Goal: Transaction & Acquisition: Purchase product/service

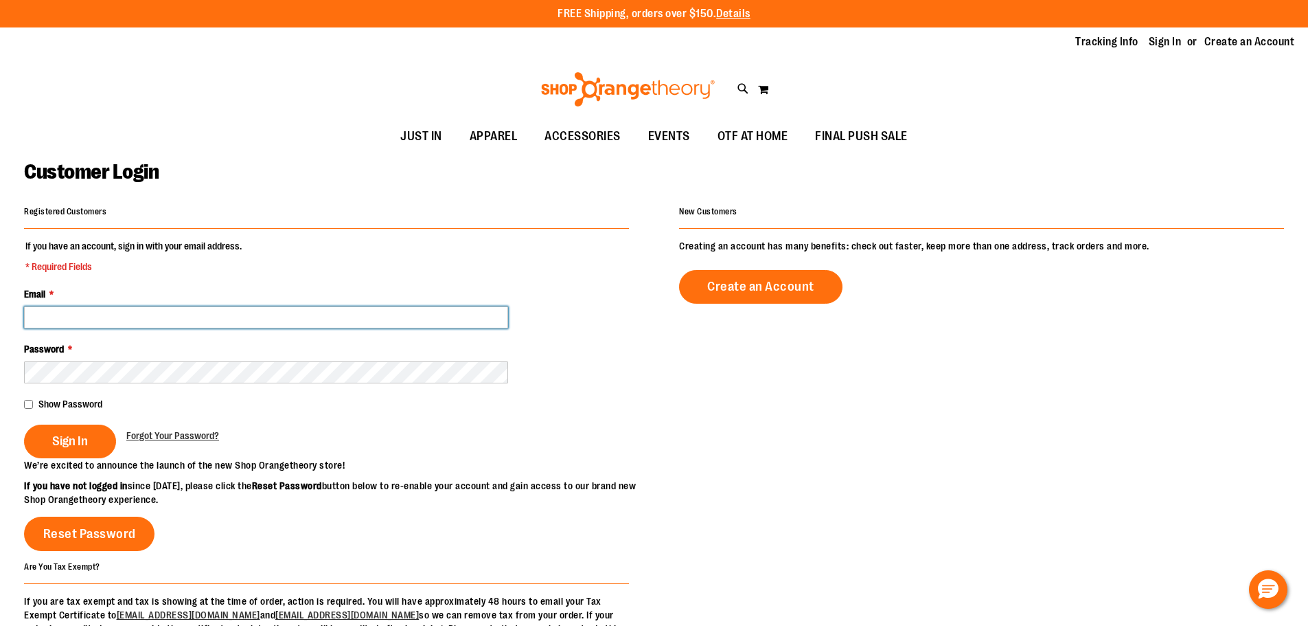
drag, startPoint x: 130, startPoint y: 316, endPoint x: 73, endPoint y: 313, distance: 57.1
paste input "**********"
type input "**********"
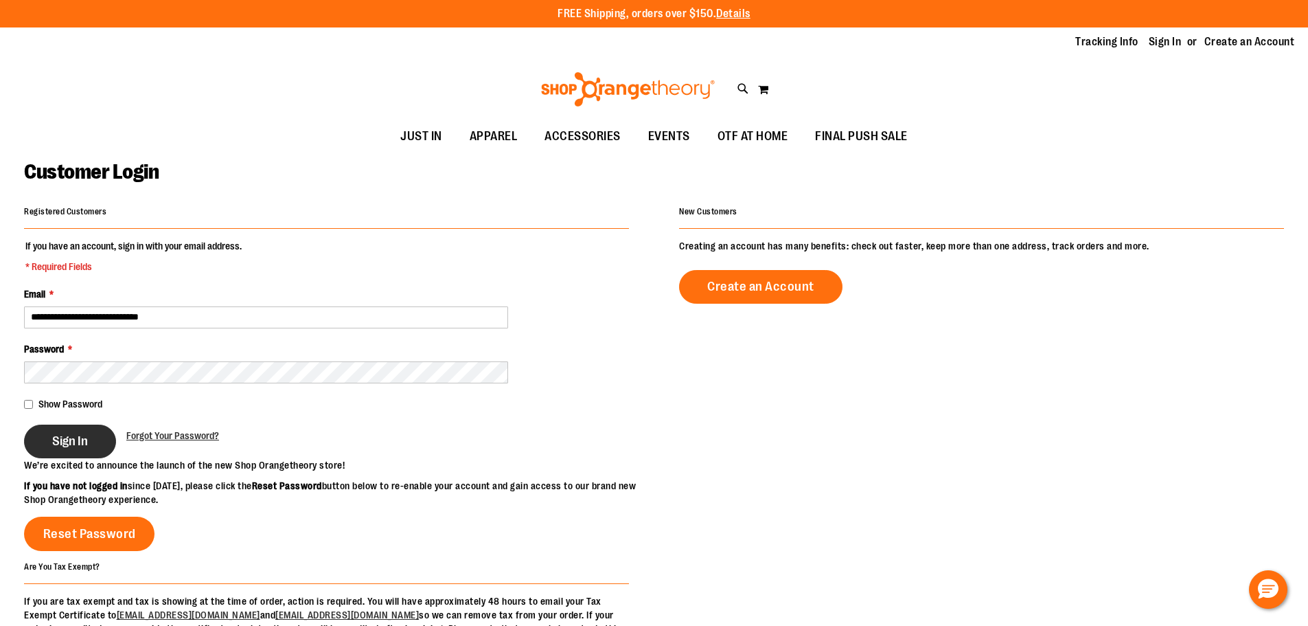
click at [77, 431] on button "Sign In" at bounding box center [70, 441] width 92 height 34
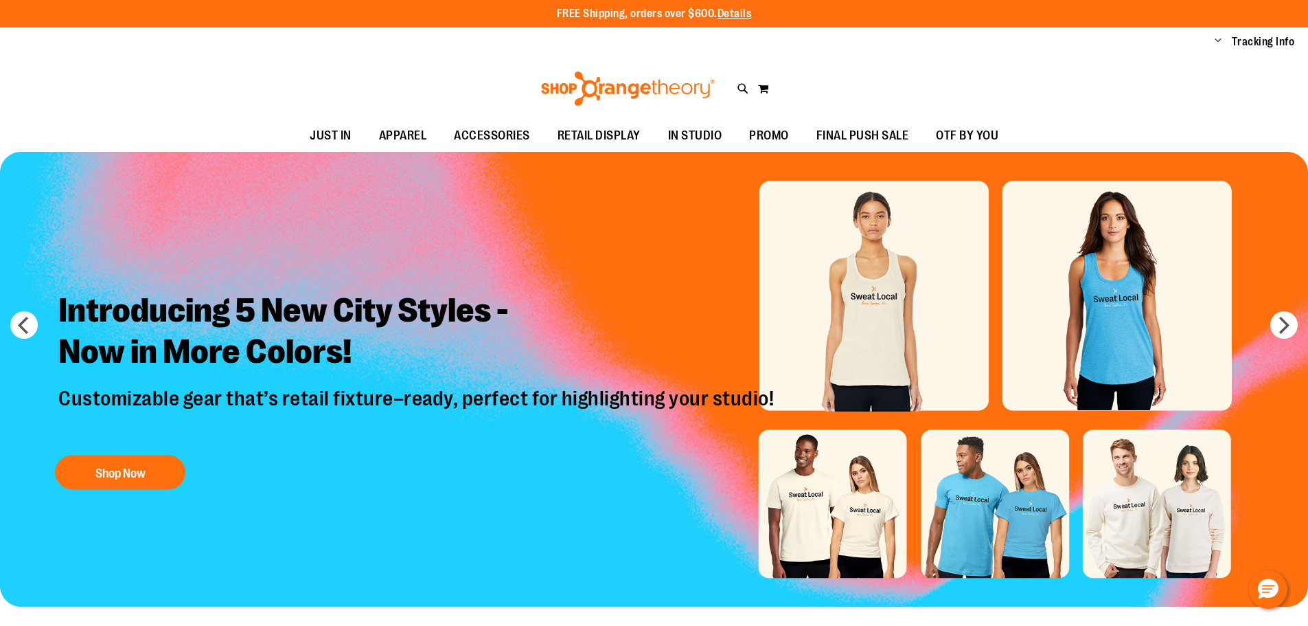
drag, startPoint x: 0, startPoint y: 0, endPoint x: 742, endPoint y: 87, distance: 746.8
click at [742, 87] on icon at bounding box center [744, 89] width 12 height 16
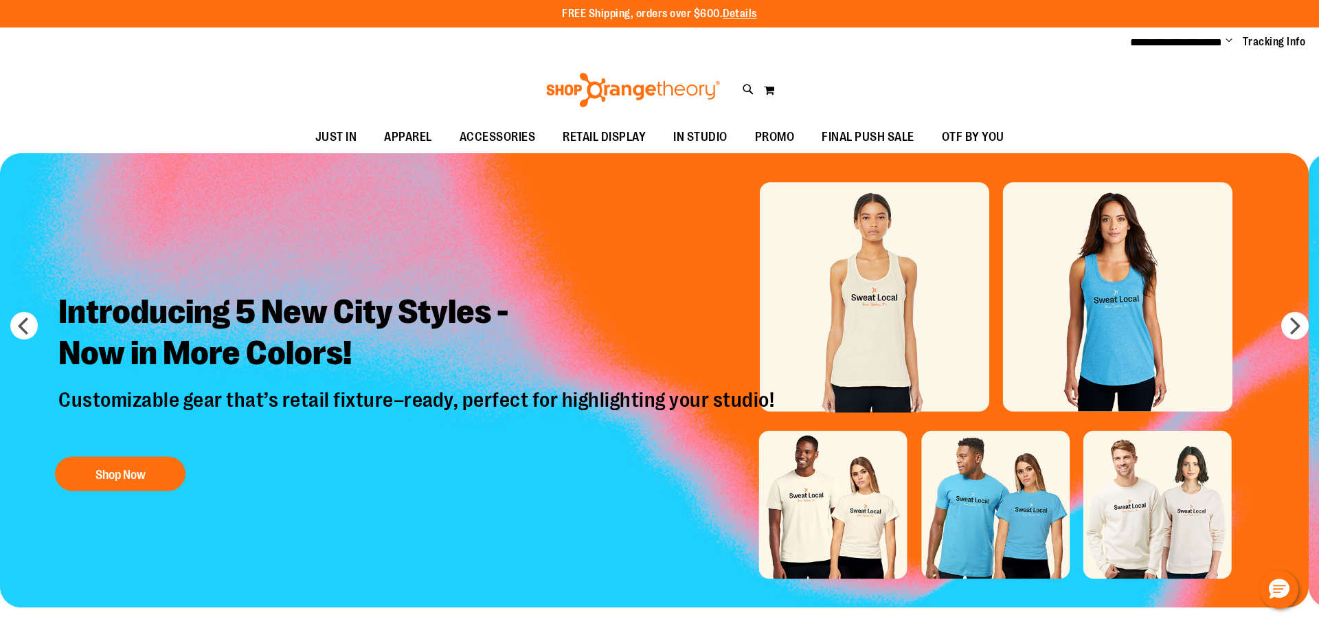
click at [286, 72] on input "Search" at bounding box center [659, 77] width 1046 height 45
type input "*****"
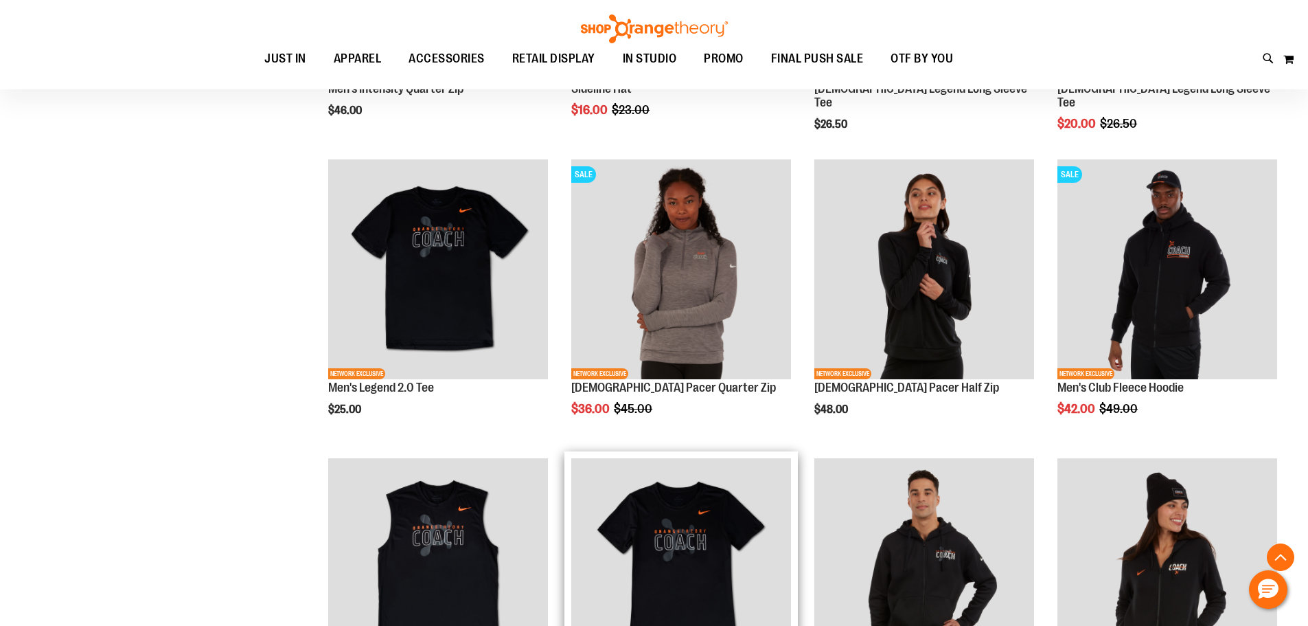
scroll to position [686, 0]
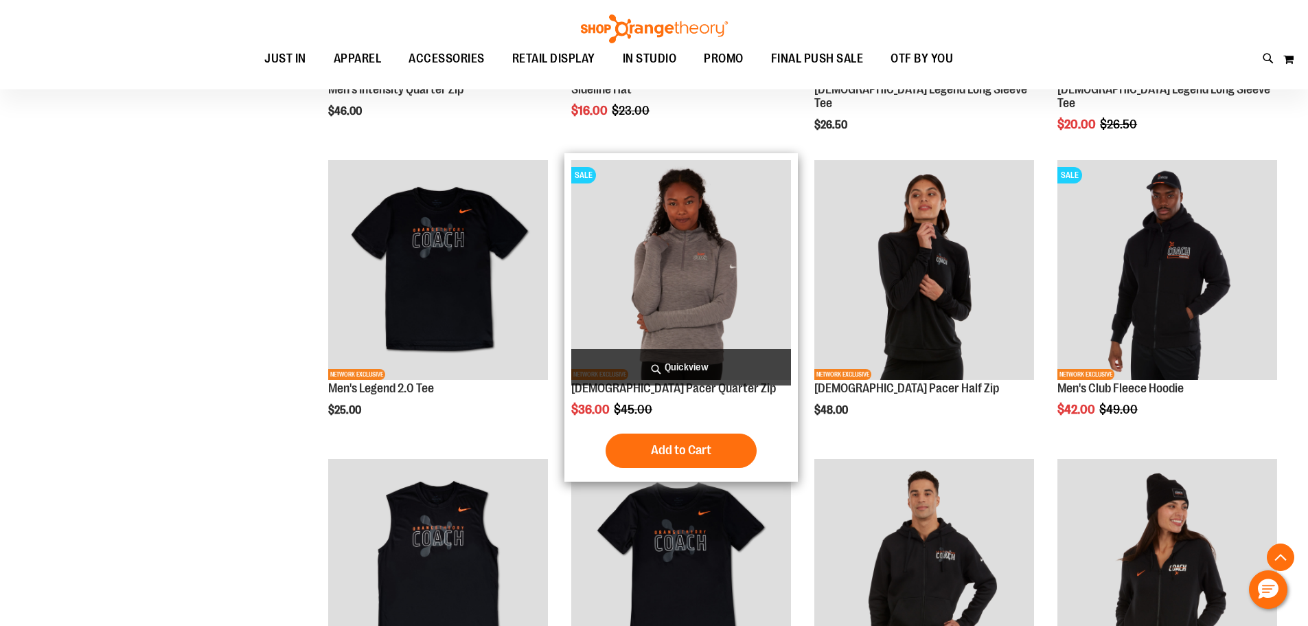
click at [701, 265] on img "product" at bounding box center [681, 270] width 220 height 220
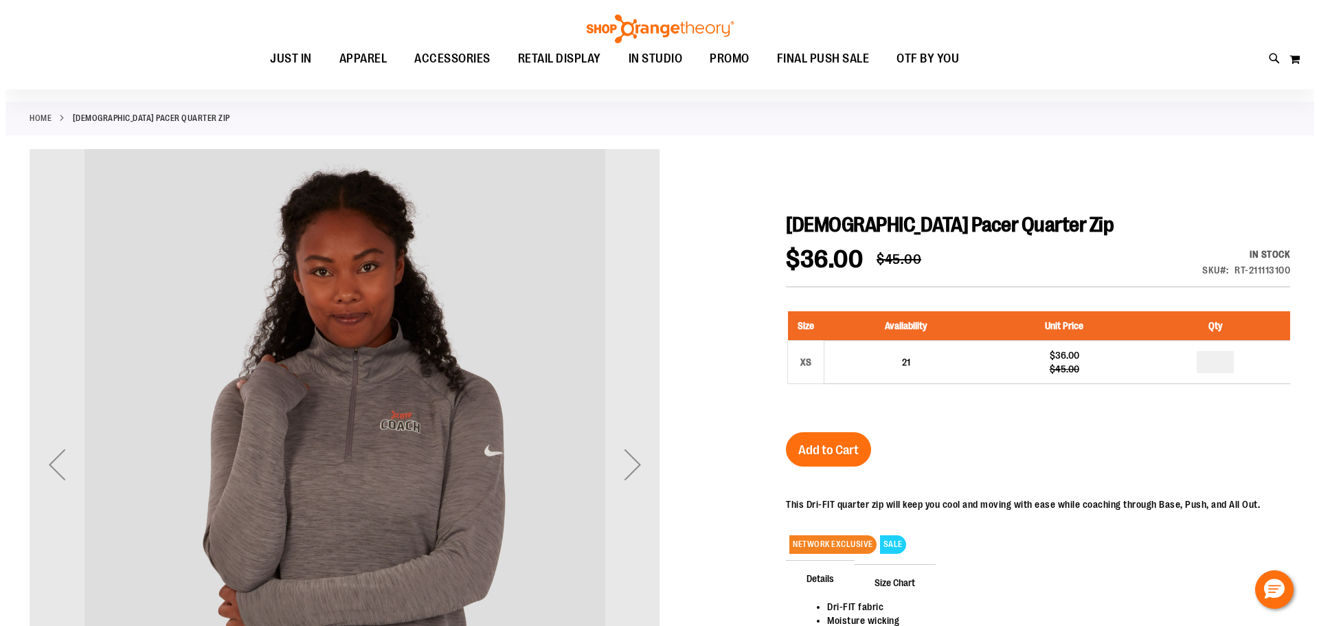
scroll to position [137, 0]
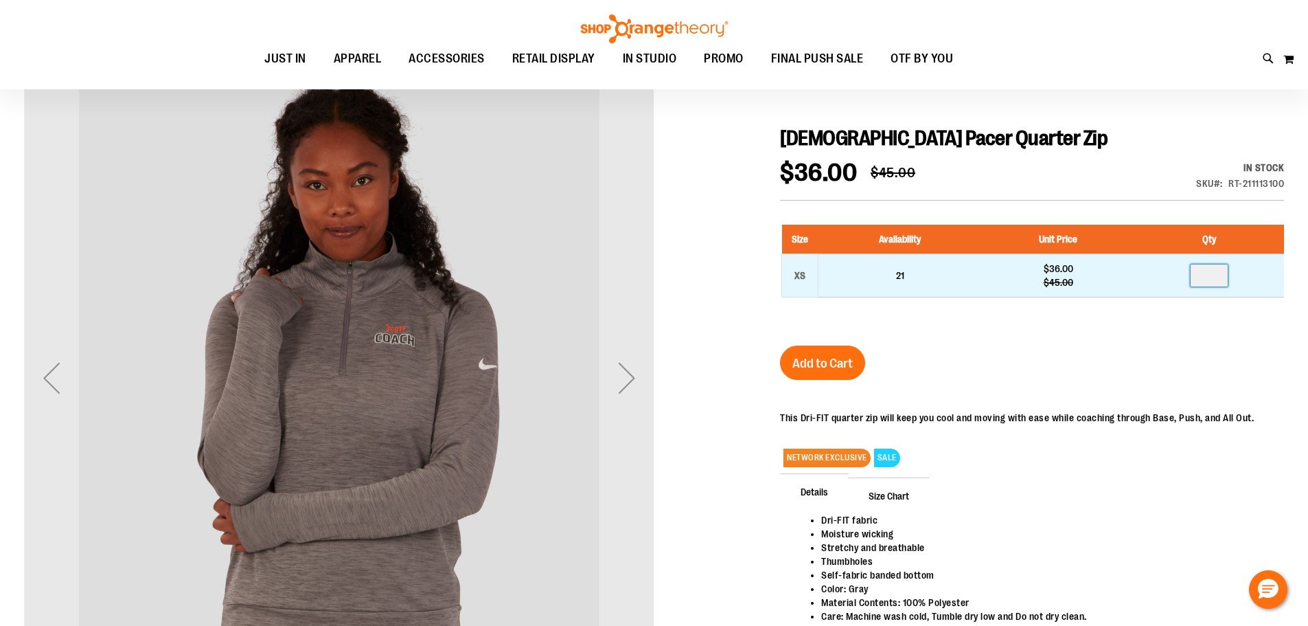
drag, startPoint x: 1228, startPoint y: 275, endPoint x: 1158, endPoint y: 276, distance: 70.1
click at [1158, 276] on td at bounding box center [1209, 274] width 149 height 43
type input "*"
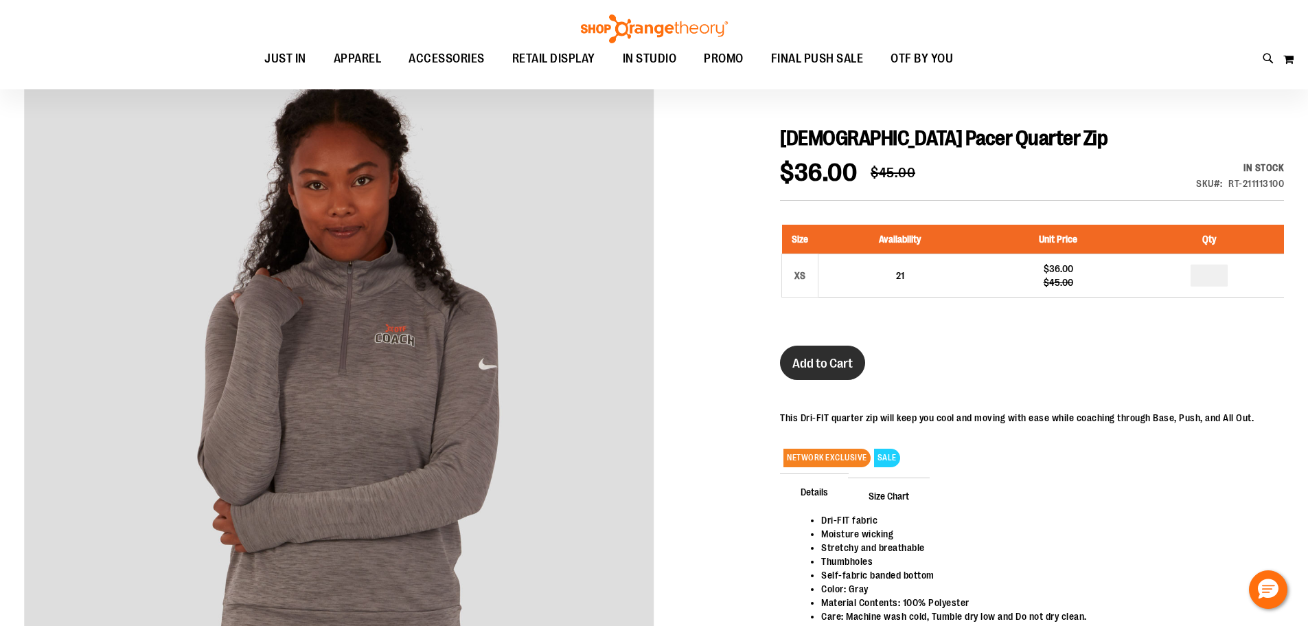
click at [837, 366] on span "Add to Cart" at bounding box center [823, 363] width 60 height 15
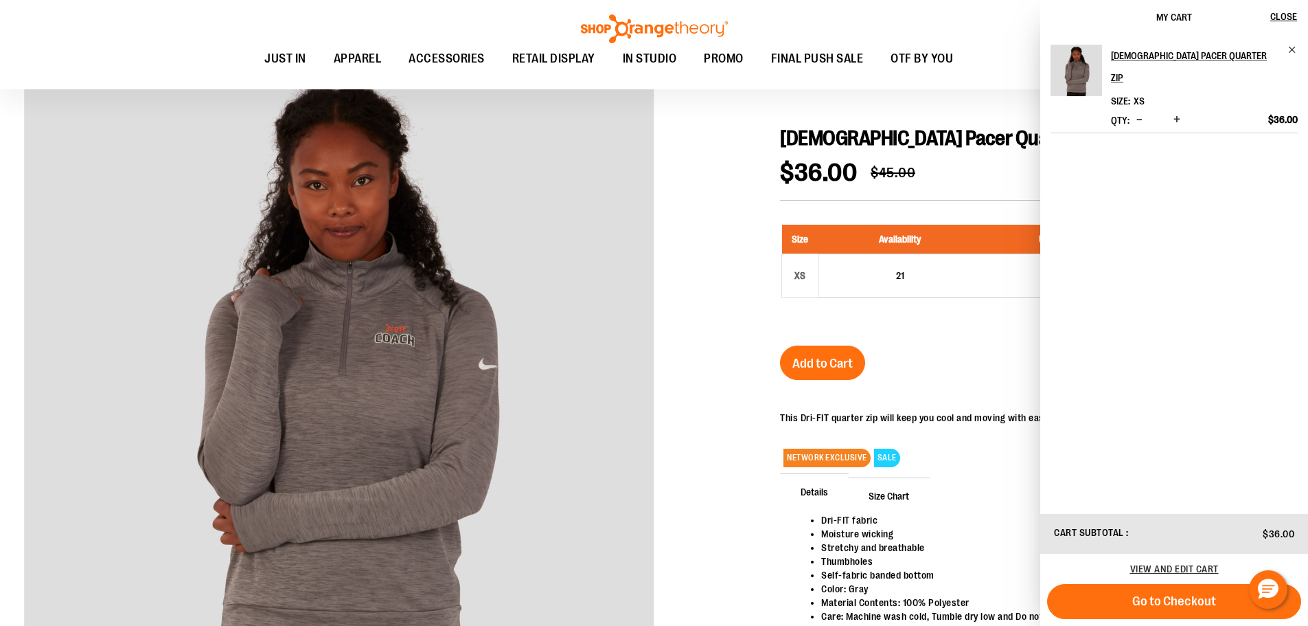
click at [701, 171] on div at bounding box center [654, 415] width 1260 height 705
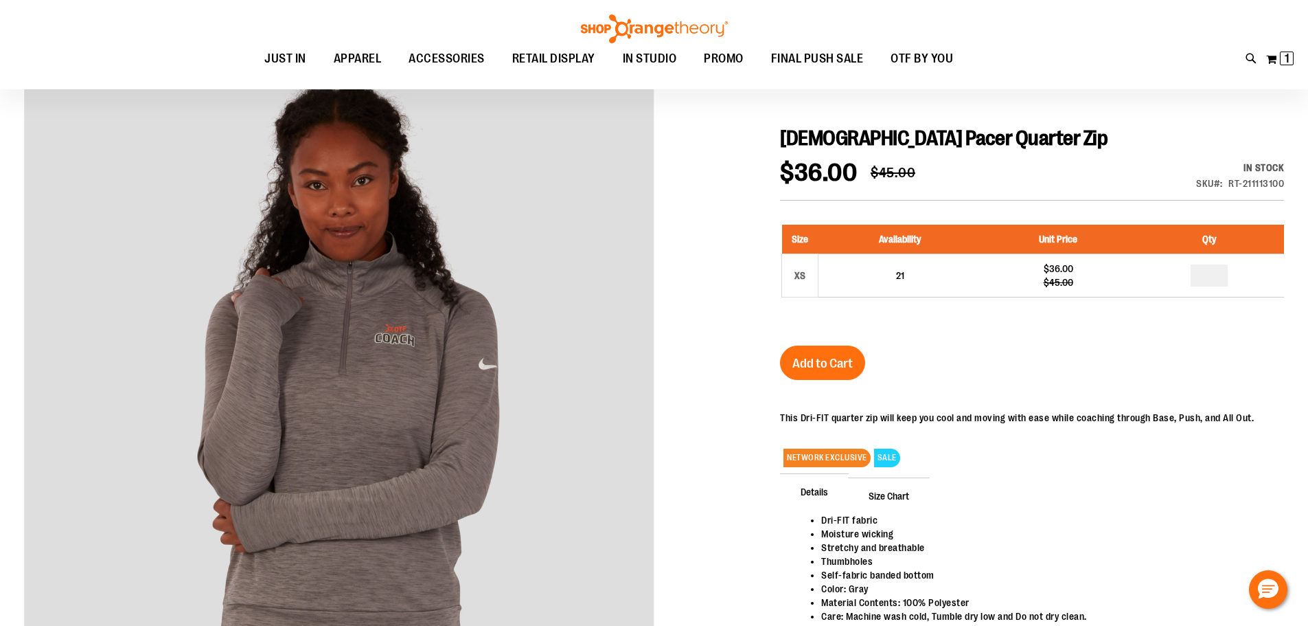
click at [1243, 53] on div "Toggle Nav Search Popular Suggestions Advanced Search" at bounding box center [654, 44] width 1308 height 89
click at [1246, 55] on icon at bounding box center [1252, 59] width 12 height 16
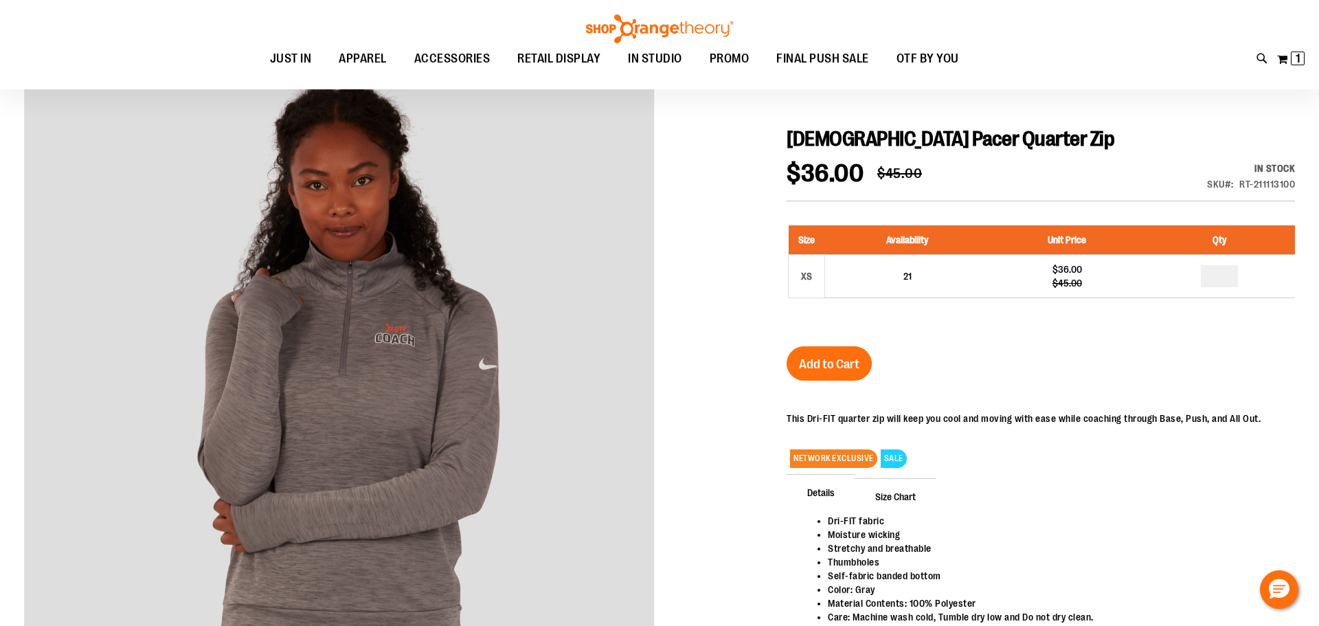
click at [427, 70] on input "Search" at bounding box center [659, 77] width 1046 height 45
type input "*****"
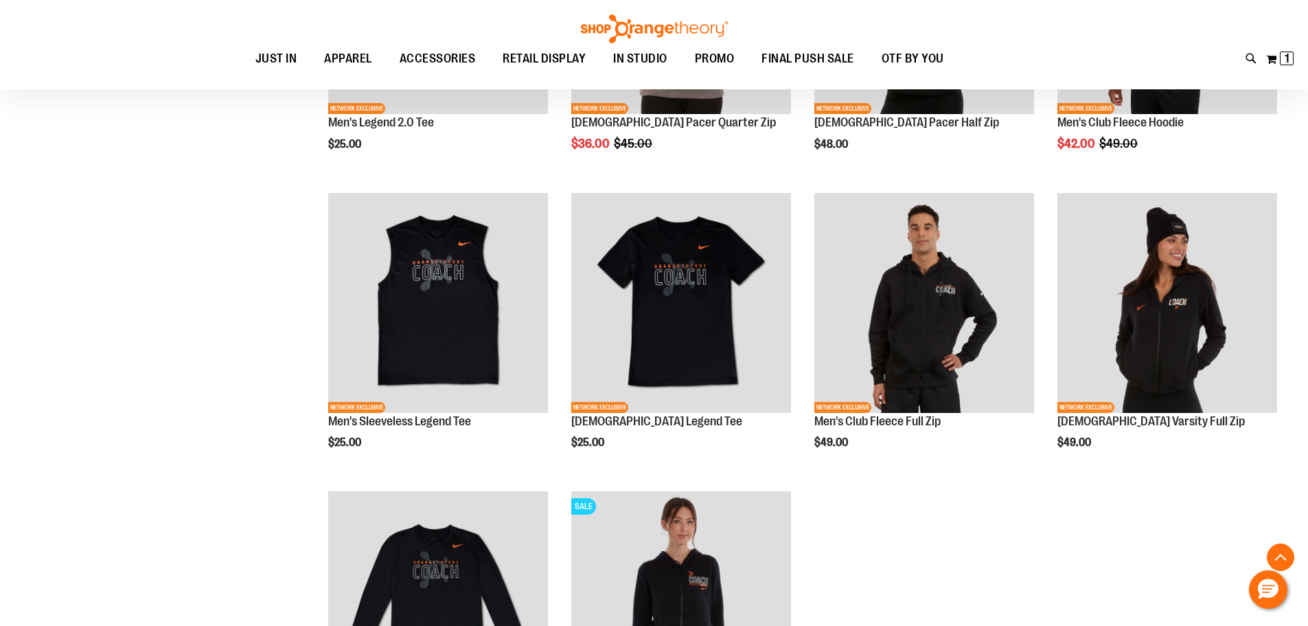
scroll to position [824, 0]
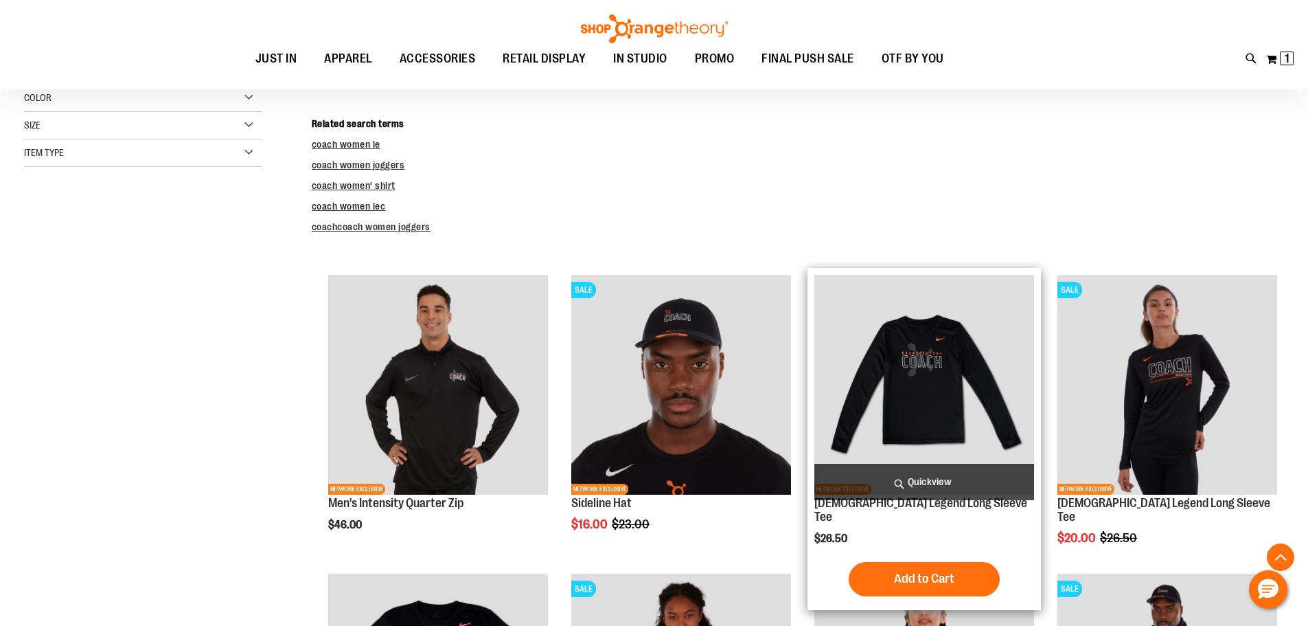
scroll to position [274, 0]
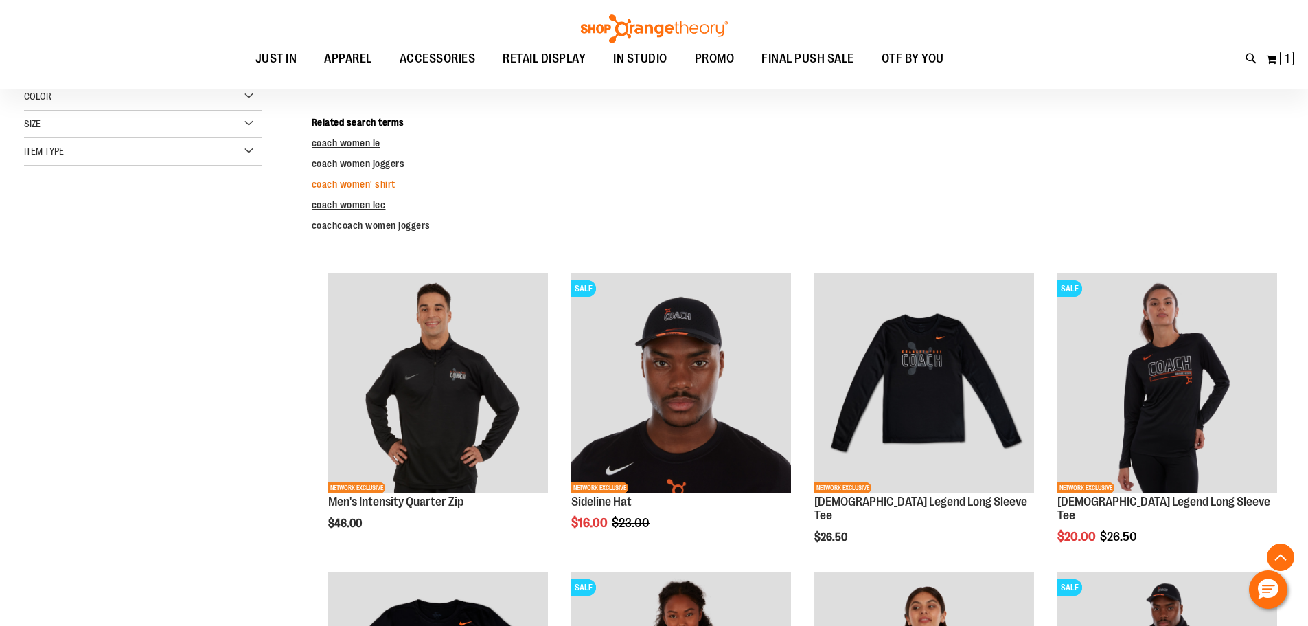
click at [360, 184] on link "coach women' shirt" at bounding box center [354, 184] width 84 height 11
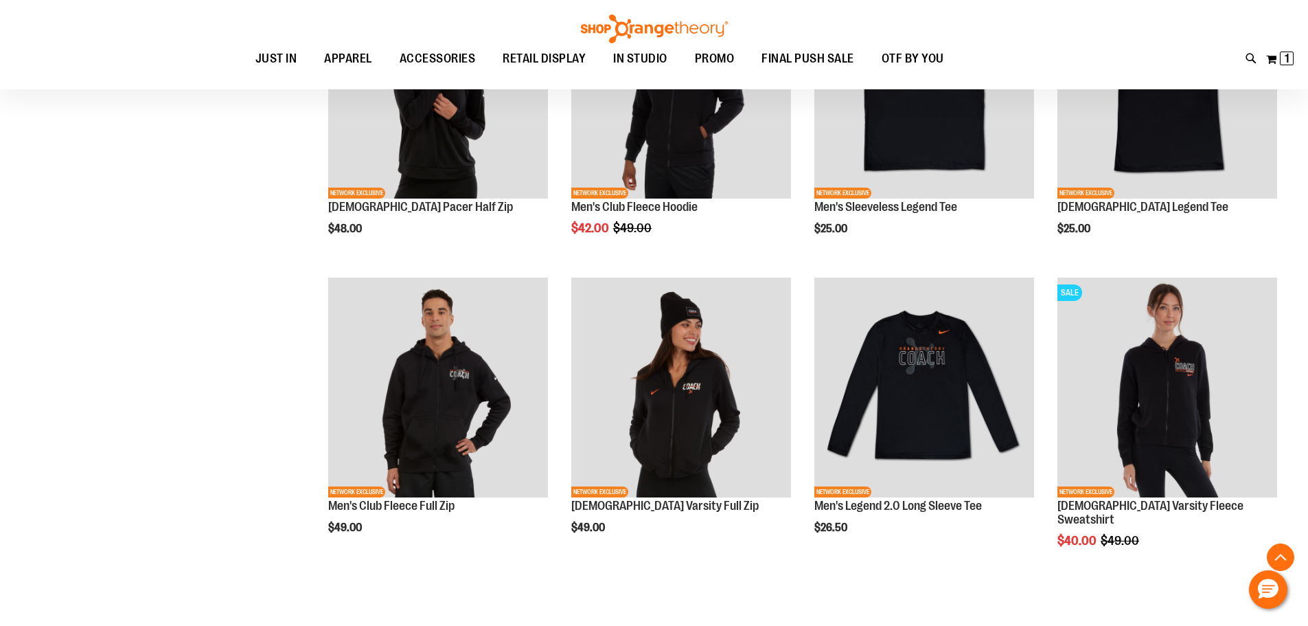
scroll to position [2060, 0]
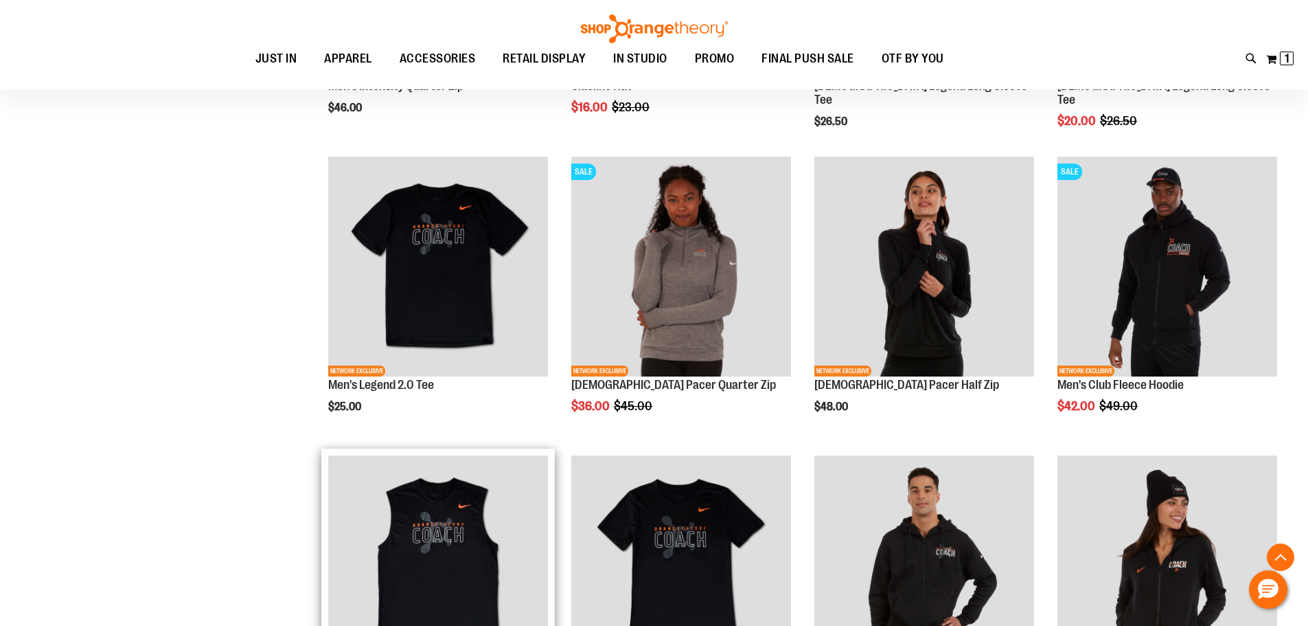
scroll to position [686, 0]
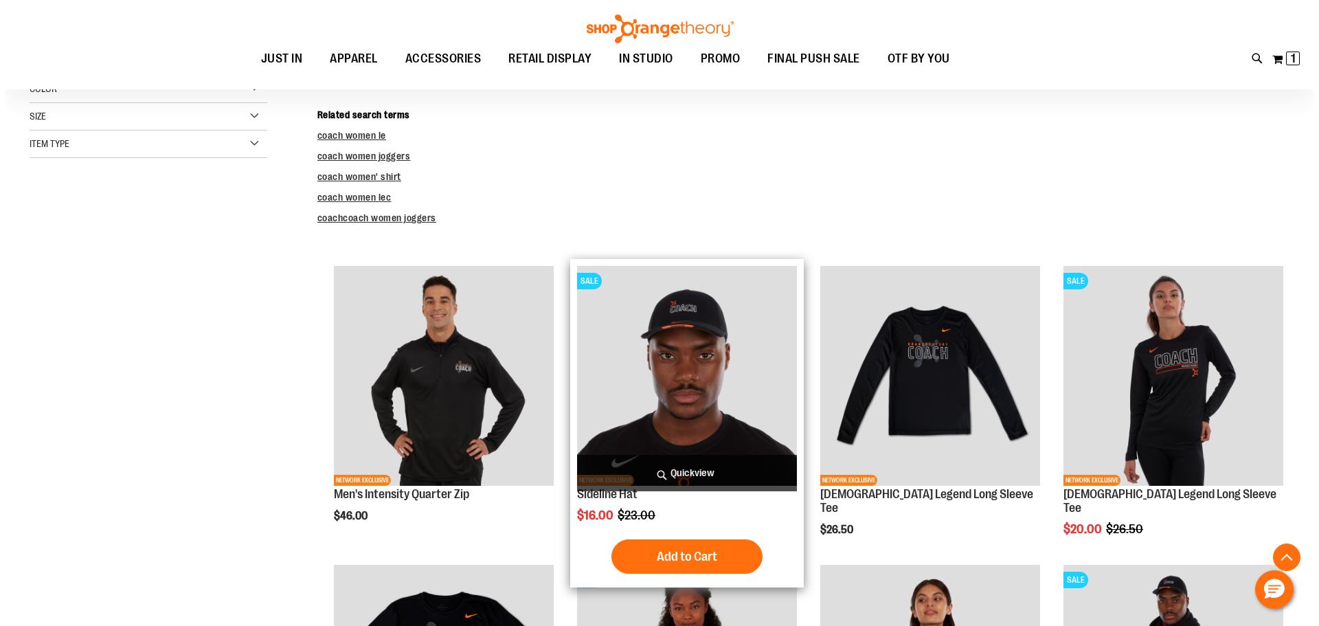
scroll to position [274, 0]
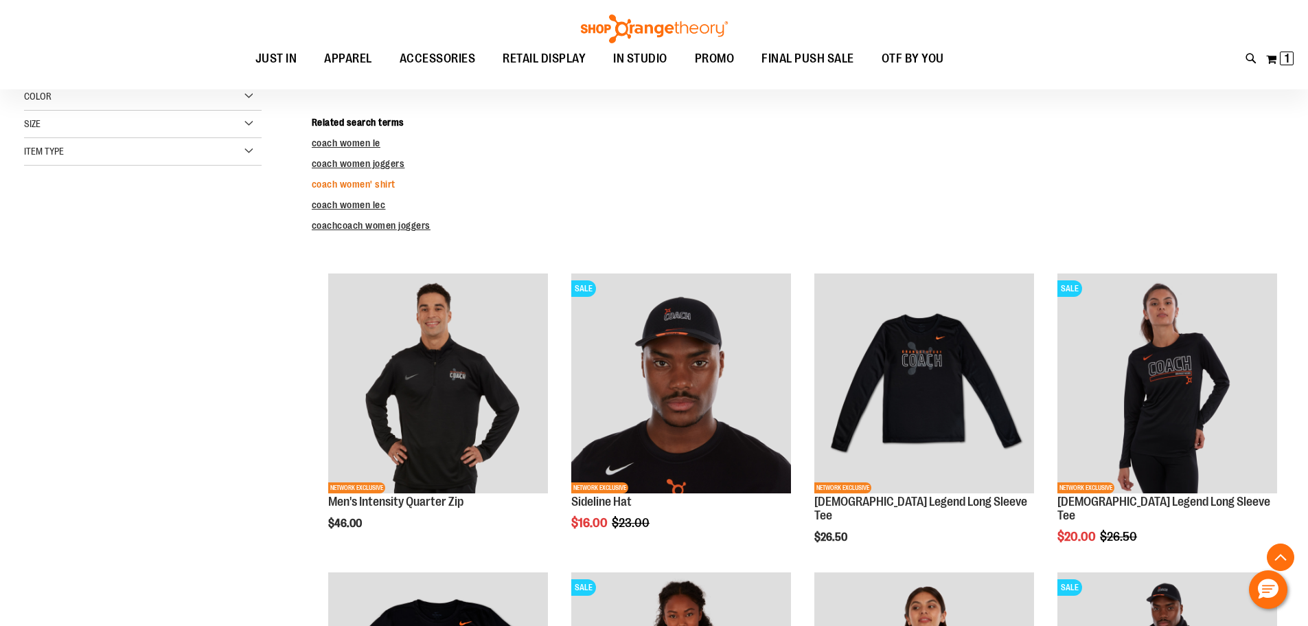
click at [353, 184] on link "coach women' shirt" at bounding box center [354, 184] width 84 height 11
click at [1247, 53] on icon at bounding box center [1252, 59] width 12 height 16
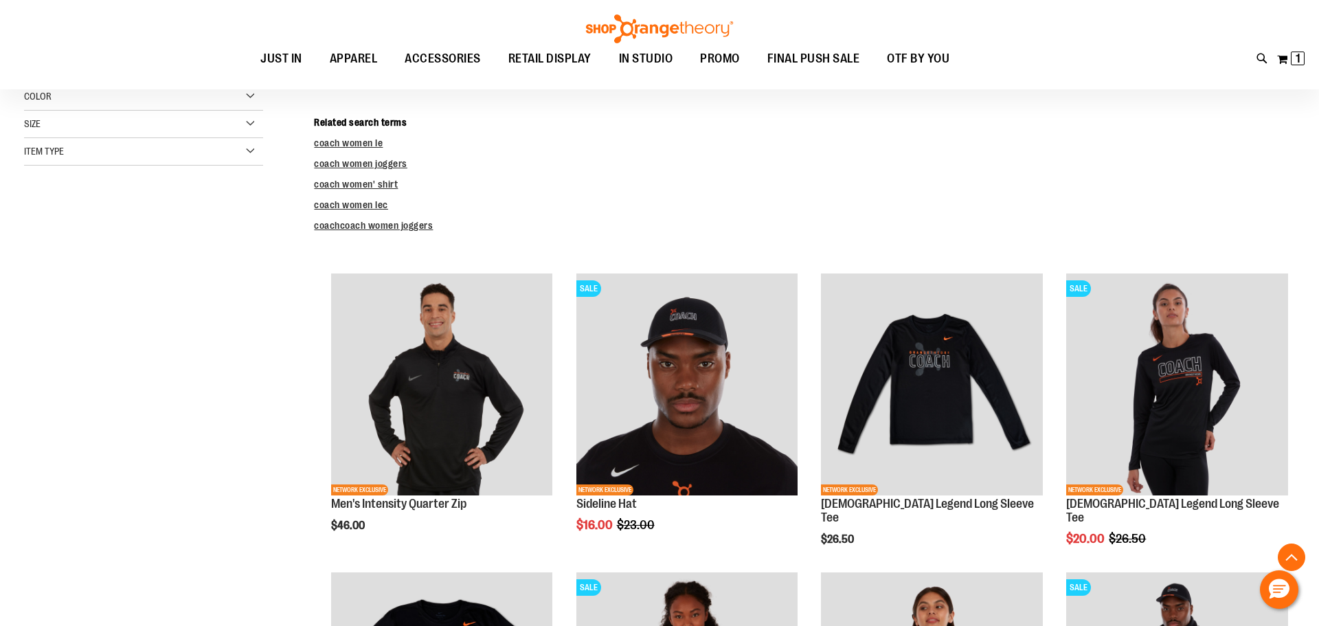
click at [148, 75] on input "*****" at bounding box center [659, 77] width 1046 height 45
type input "**********"
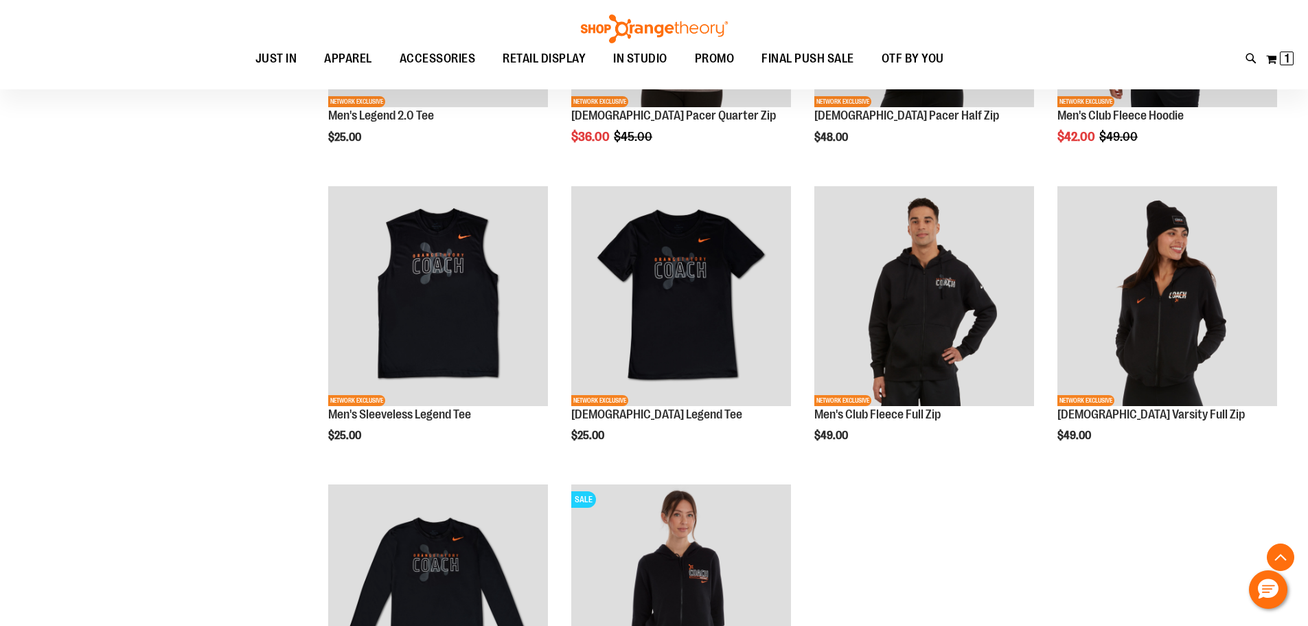
scroll to position [960, 0]
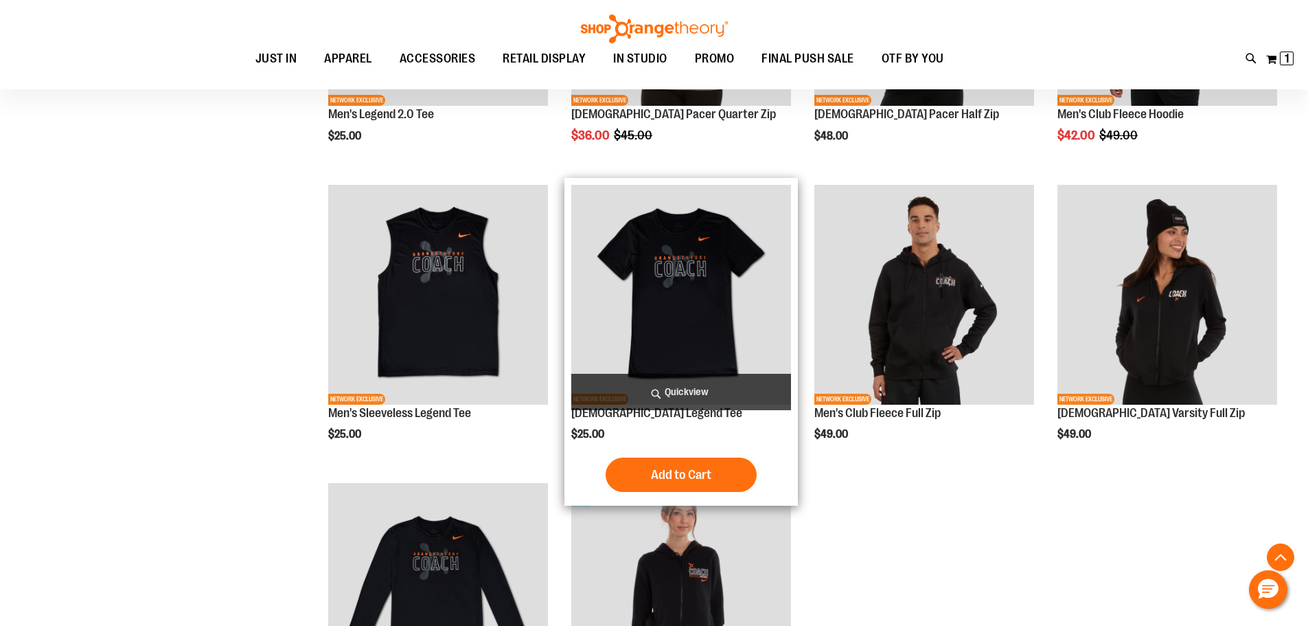
click at [713, 306] on img "product" at bounding box center [681, 295] width 220 height 220
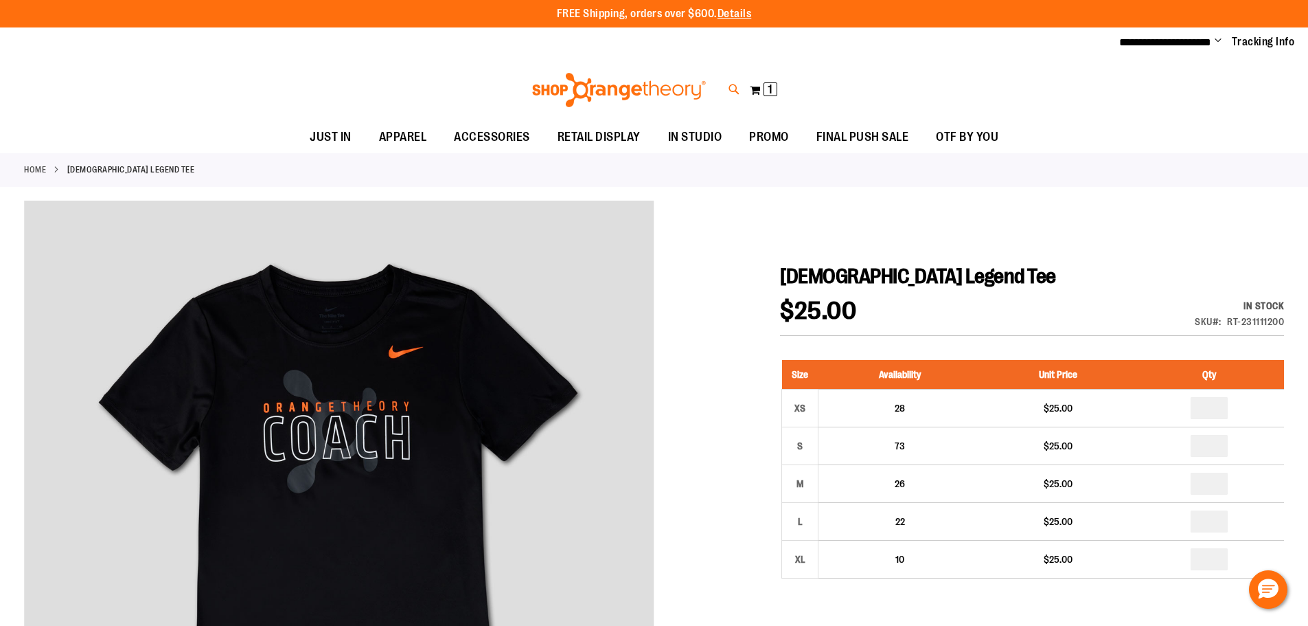
click at [735, 87] on icon at bounding box center [735, 90] width 12 height 16
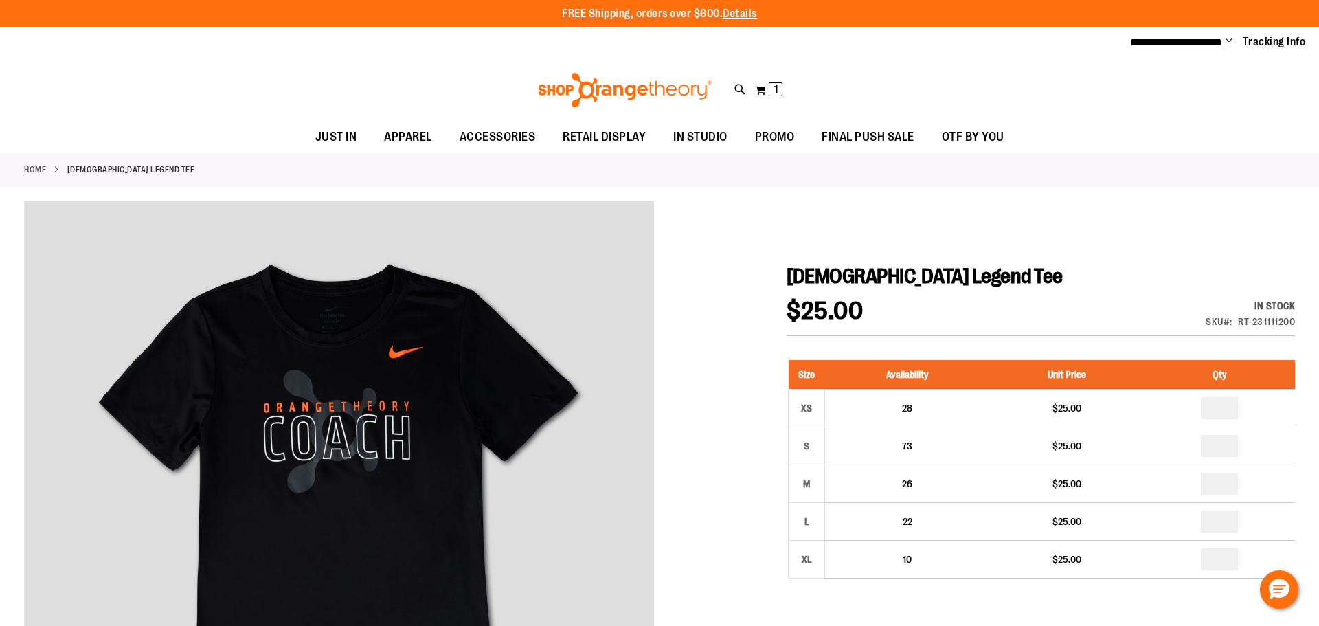
click at [357, 63] on input "Search" at bounding box center [659, 77] width 1046 height 45
type input "**********"
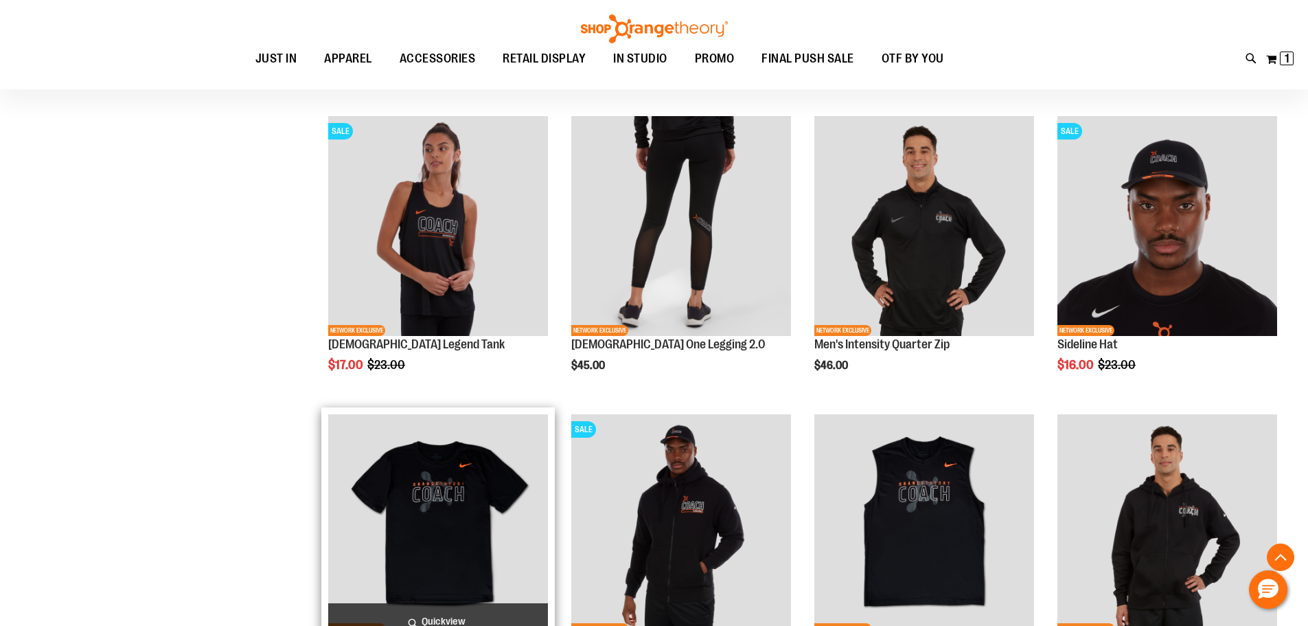
scroll to position [1030, 0]
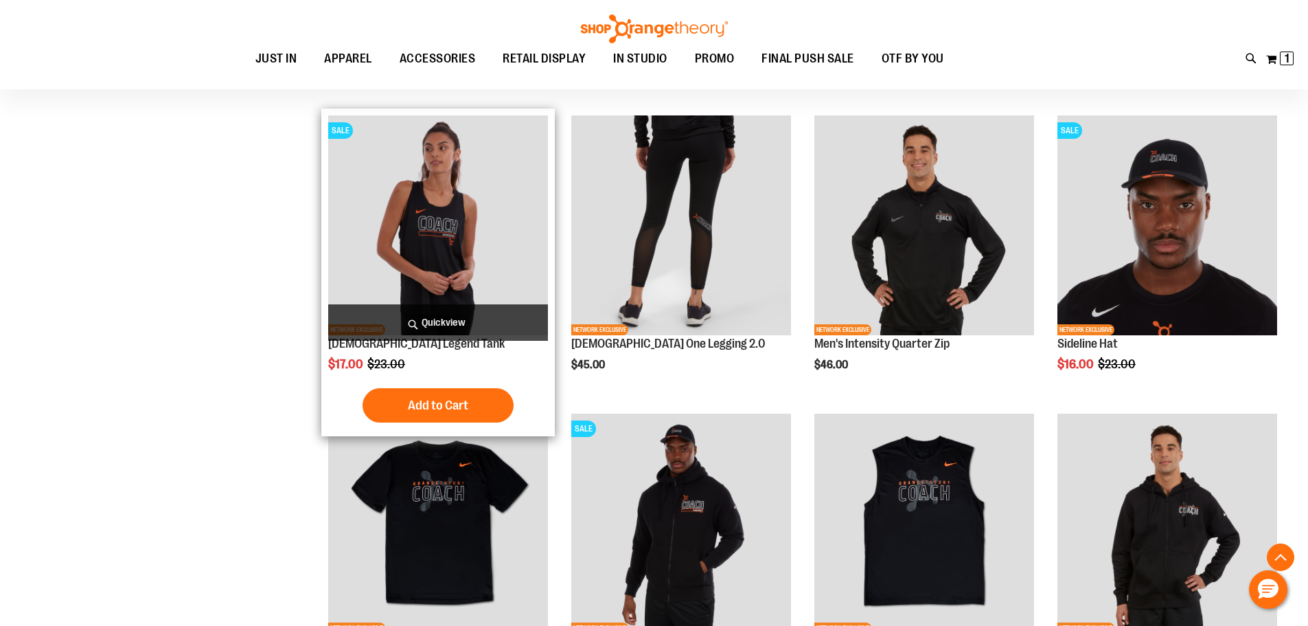
click at [451, 214] on img "product" at bounding box center [438, 225] width 220 height 220
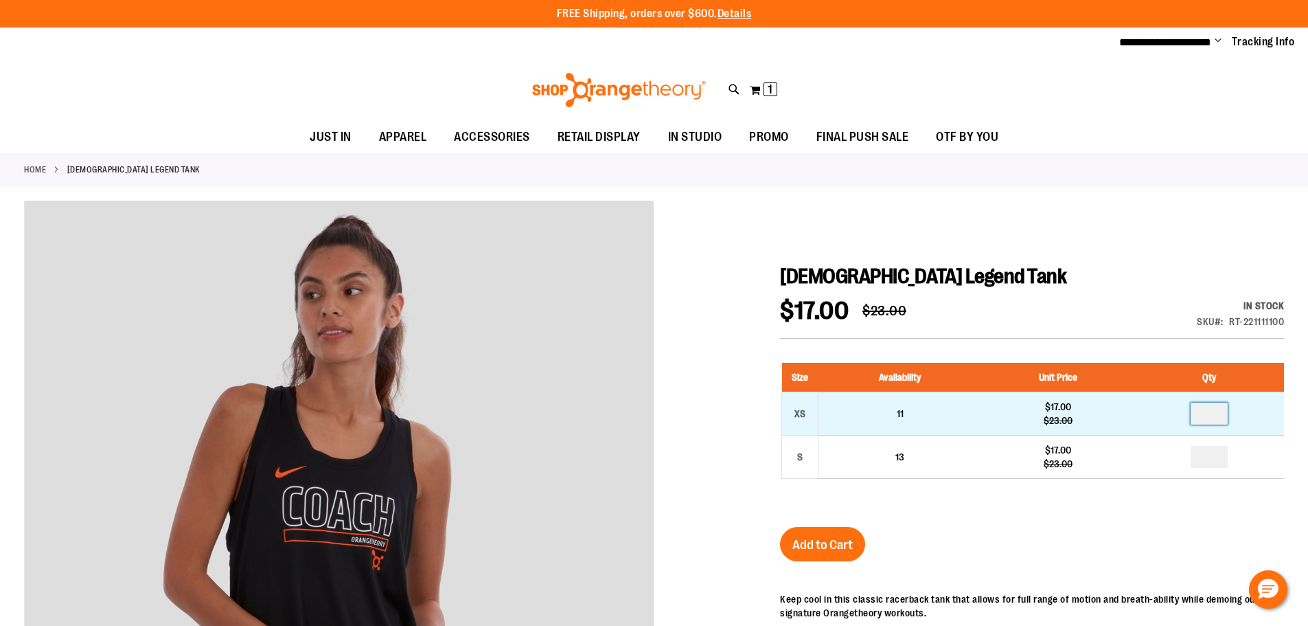
click at [1227, 418] on input "number" at bounding box center [1209, 413] width 37 height 22
type input "*"
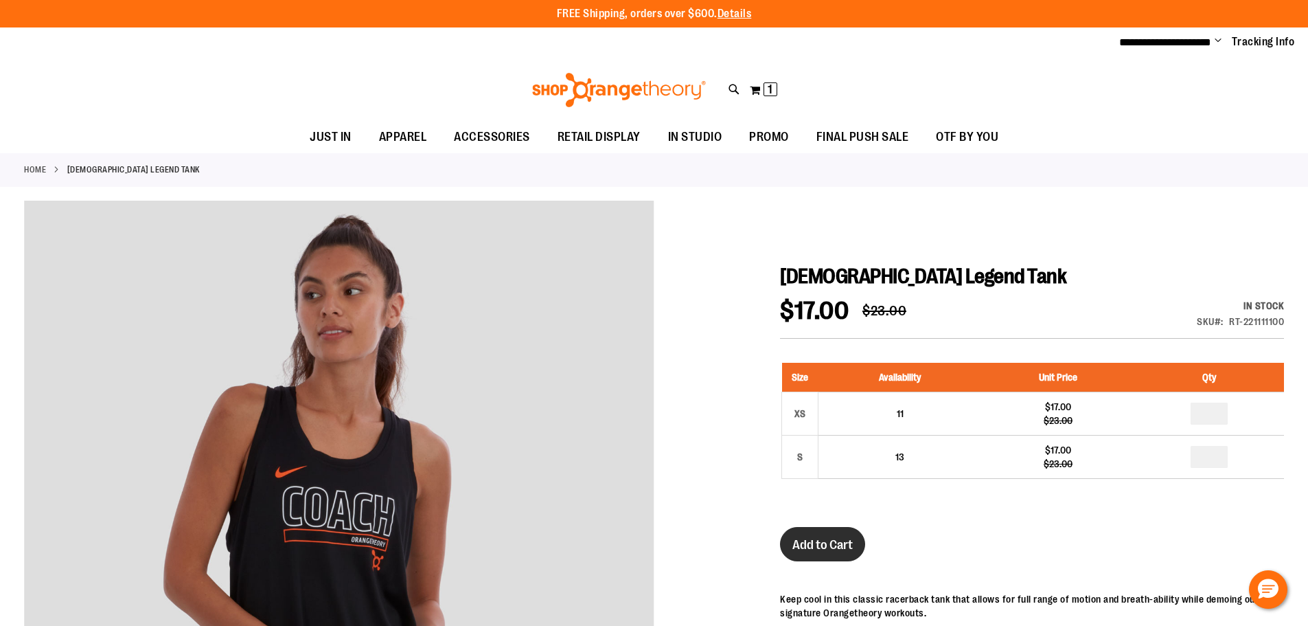
click at [821, 546] on span "Add to Cart" at bounding box center [823, 544] width 60 height 15
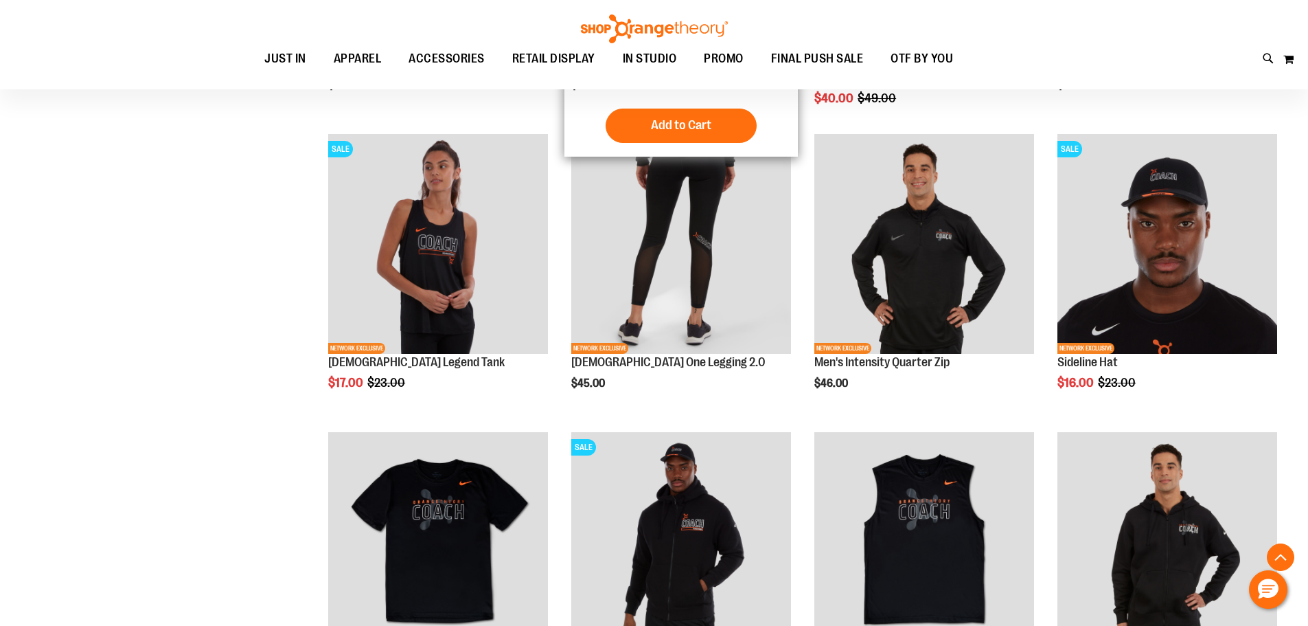
scroll to position [576, 0]
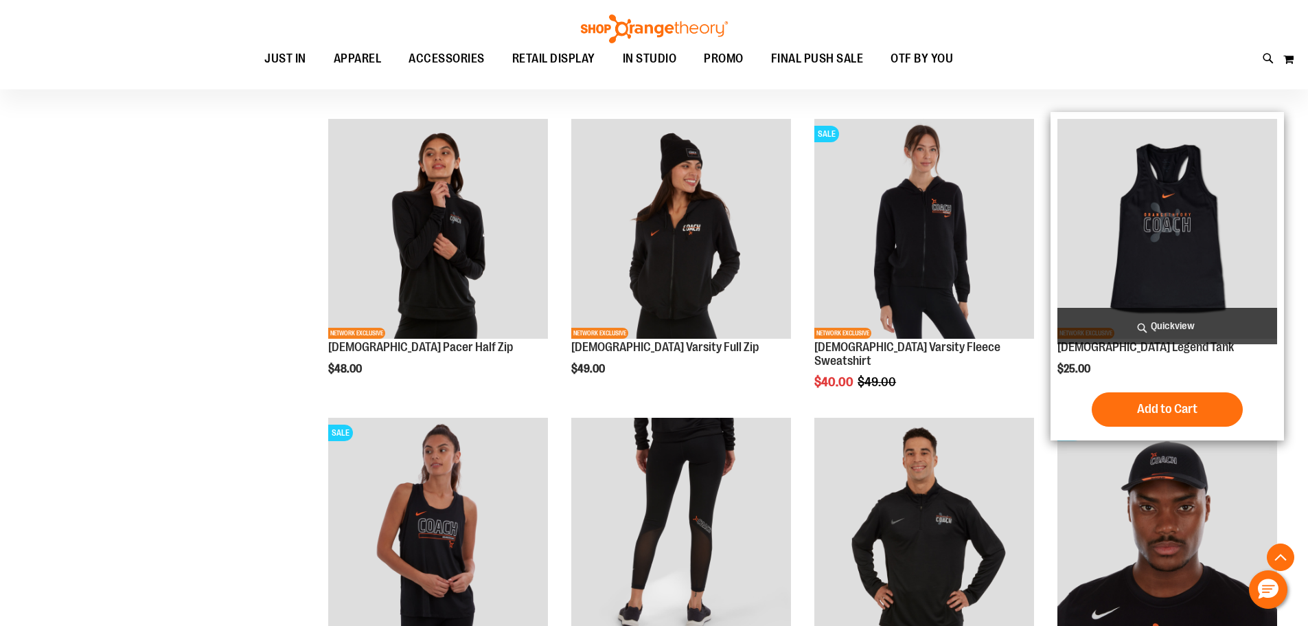
click at [1182, 253] on img "product" at bounding box center [1168, 229] width 220 height 220
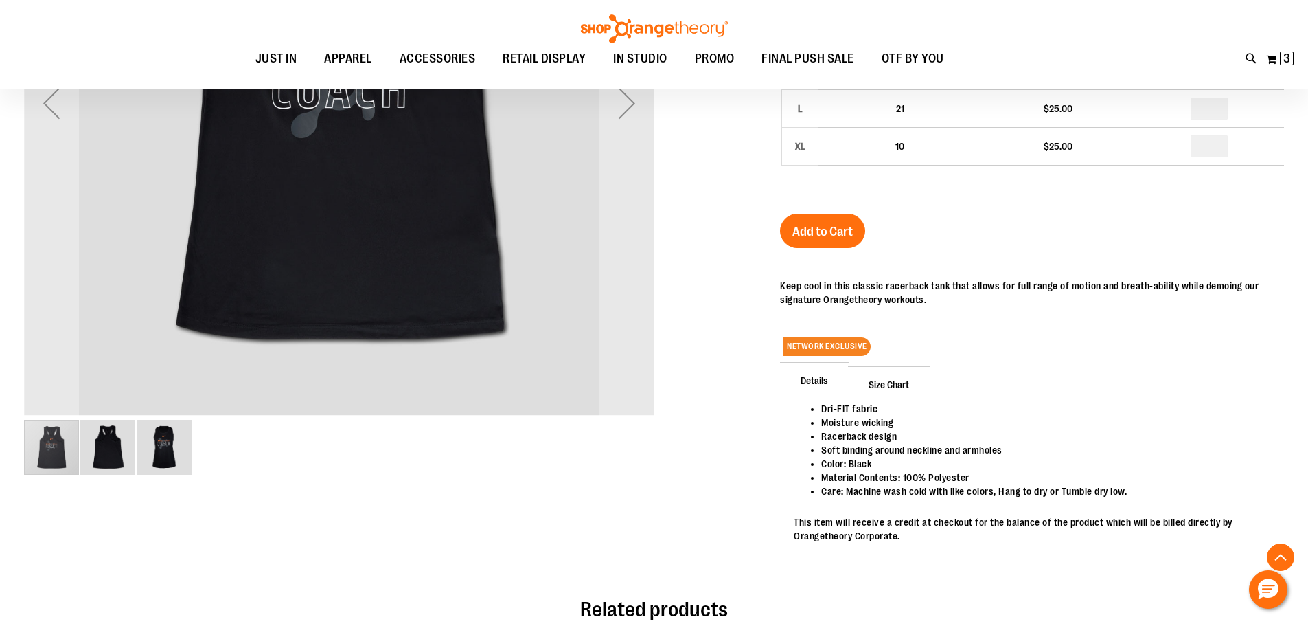
scroll to position [617, 0]
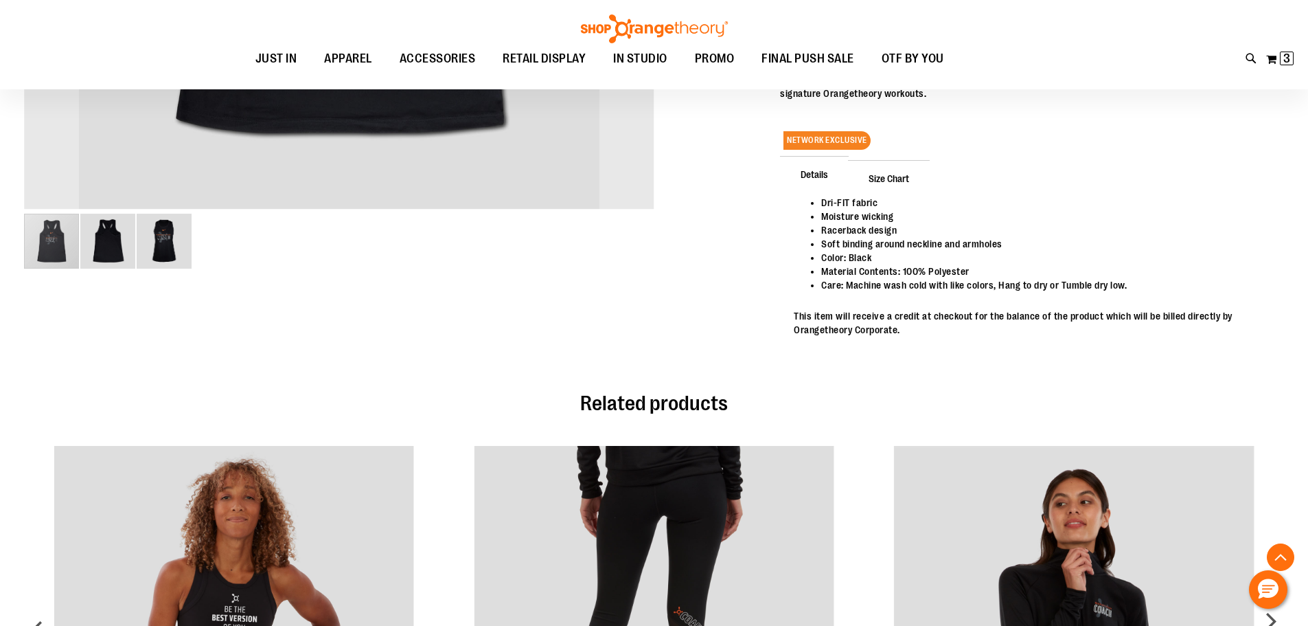
click at [104, 238] on img "image 2 of 3" at bounding box center [107, 241] width 55 height 55
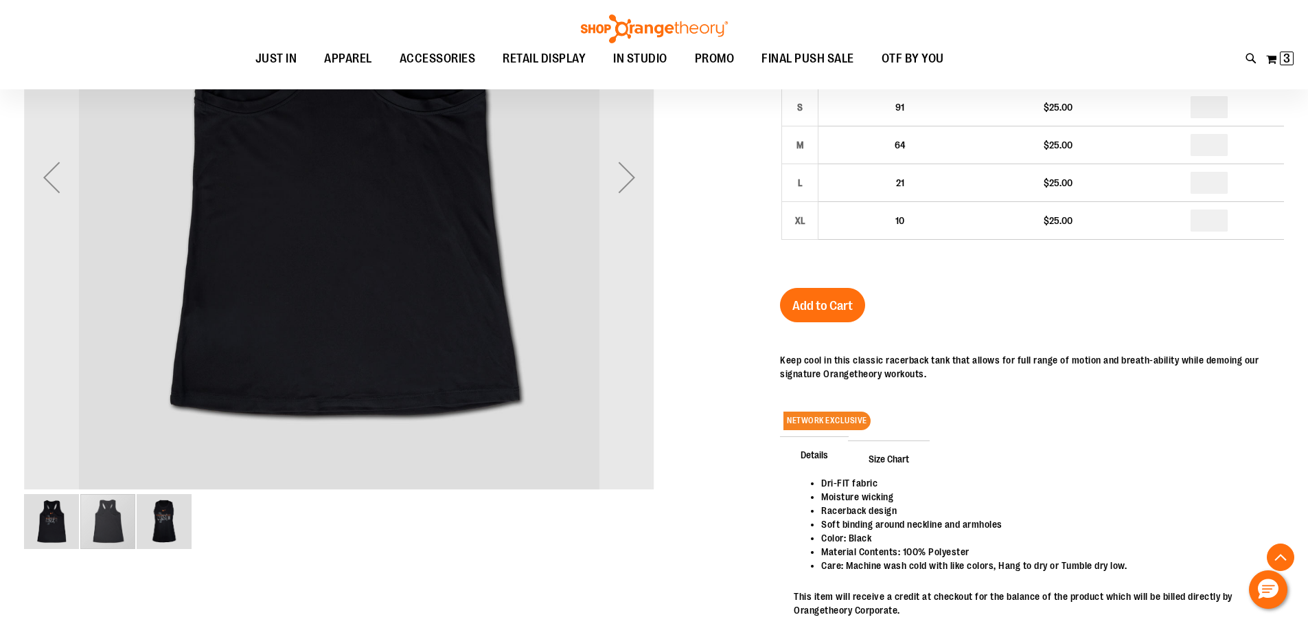
scroll to position [343, 0]
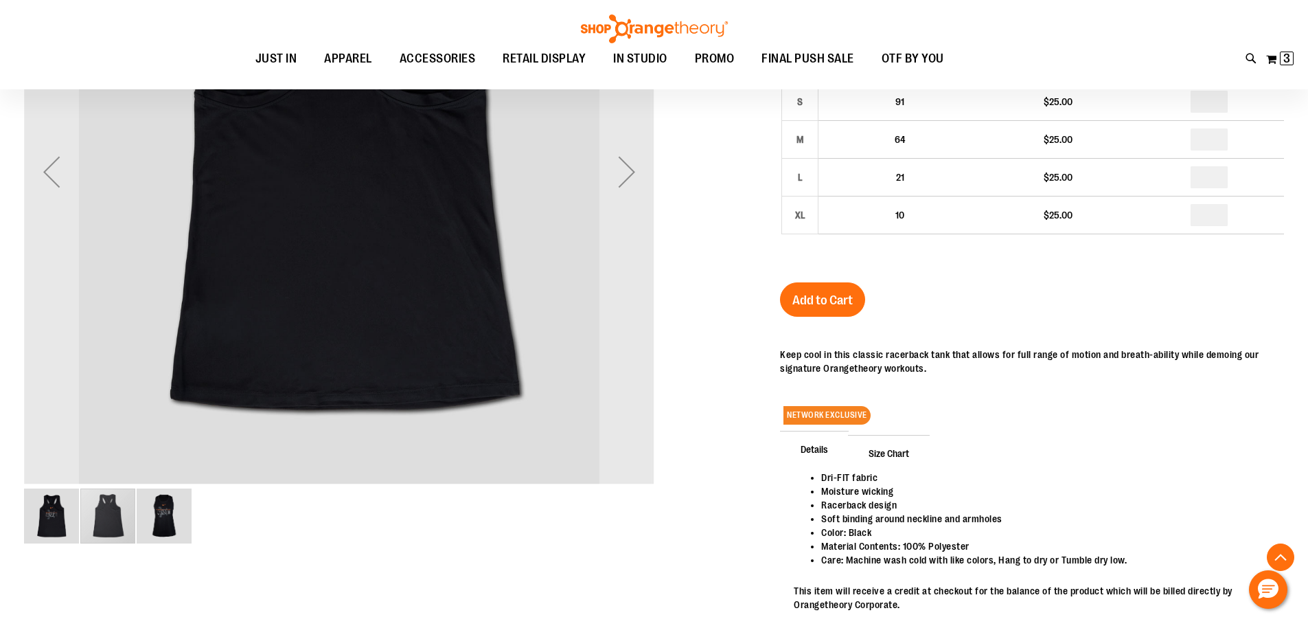
click at [161, 536] on img "image 3 of 3" at bounding box center [164, 515] width 55 height 55
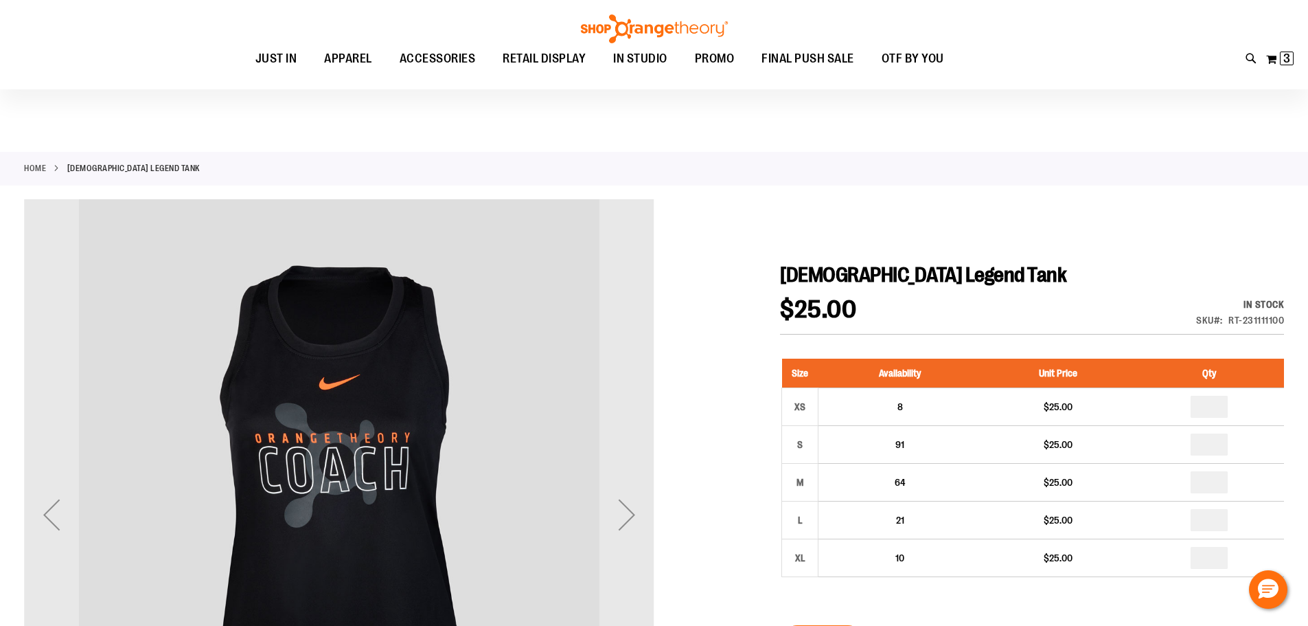
scroll to position [205, 0]
